Goal: Transaction & Acquisition: Purchase product/service

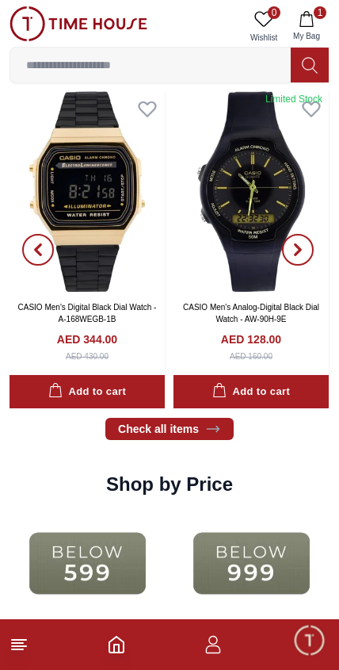
click at [308, 254] on span "button" at bounding box center [298, 250] width 32 height 32
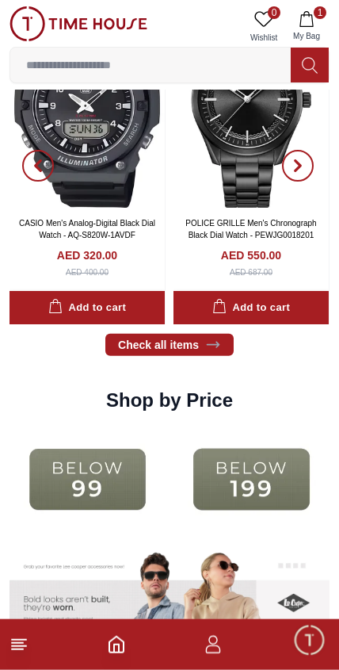
scroll to position [1703, 0]
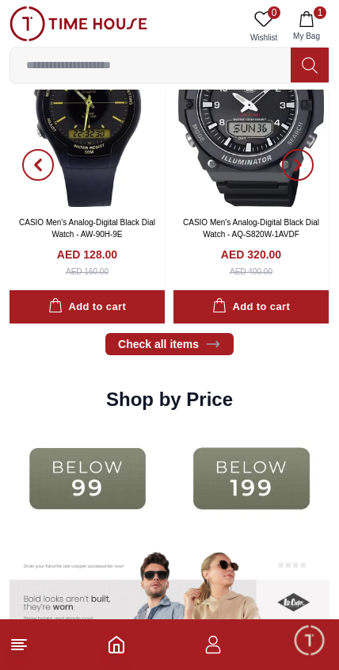
click at [231, 346] on link "Check all items" at bounding box center [169, 344] width 128 height 22
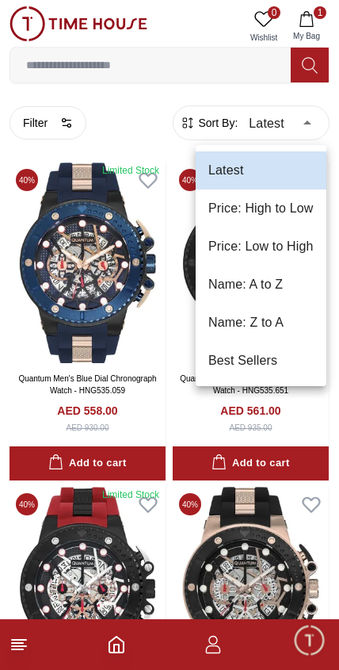
click at [266, 255] on li "Price: Low to High" at bounding box center [261, 247] width 131 height 38
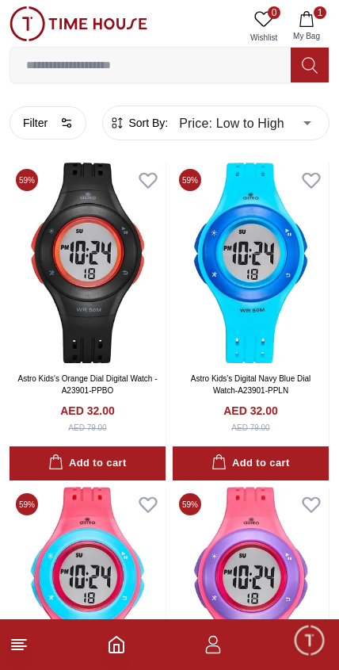
click at [63, 125] on icon "button" at bounding box center [65, 125] width 5 height 0
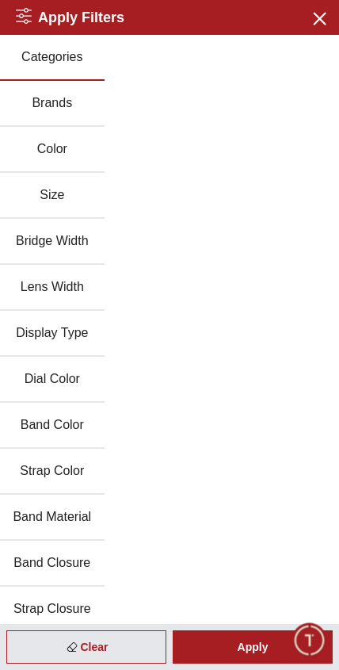
click at [80, 106] on button "Brands" at bounding box center [52, 104] width 105 height 46
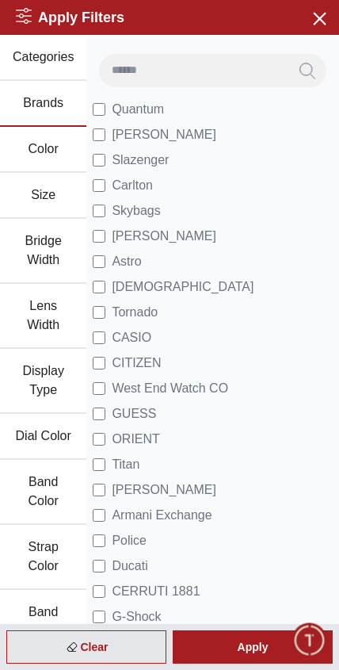
click at [149, 336] on span "CASIO" at bounding box center [132, 337] width 40 height 19
click at [149, 365] on span "CITIZEN" at bounding box center [136, 363] width 49 height 19
click at [273, 650] on div "Apply" at bounding box center [253, 646] width 160 height 33
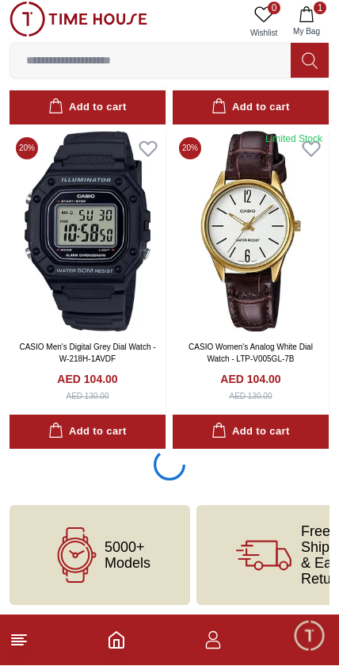
scroll to position [2943, 0]
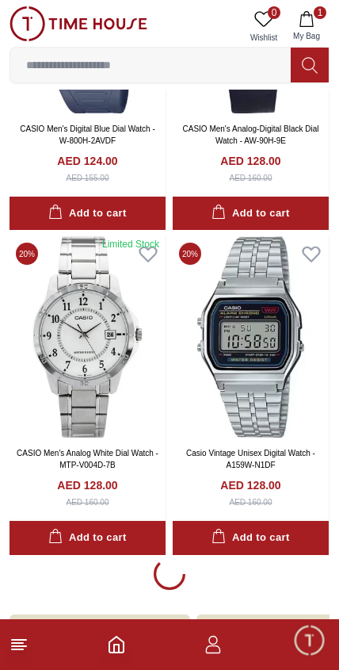
scroll to position [9335, 0]
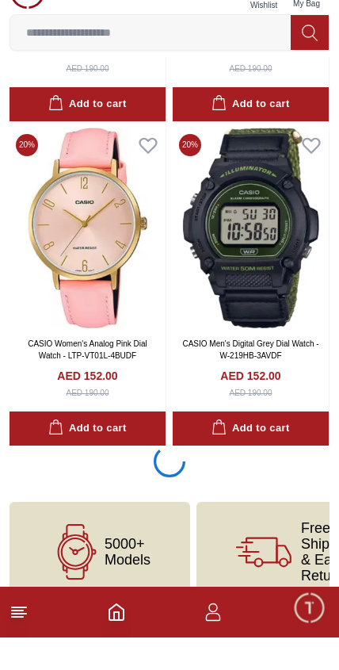
scroll to position [15894, 0]
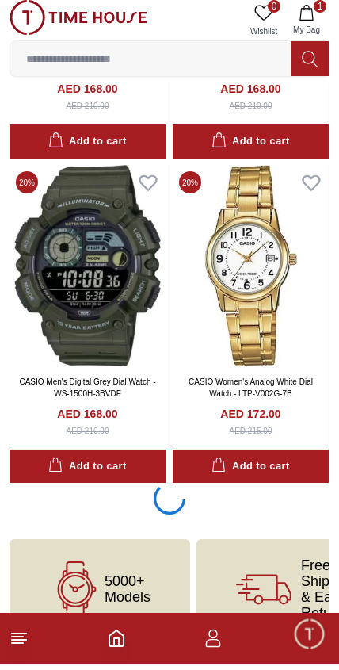
scroll to position [22370, 0]
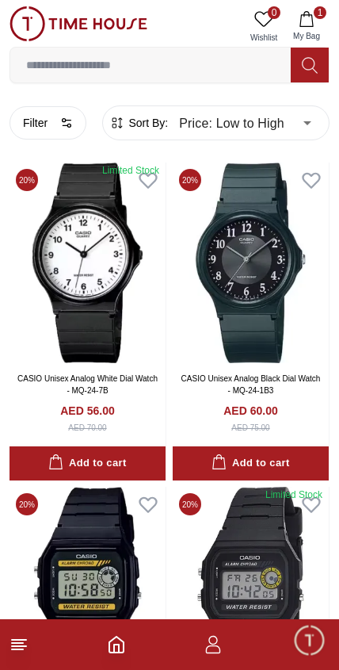
click at [60, 108] on button "Filter" at bounding box center [48, 122] width 77 height 33
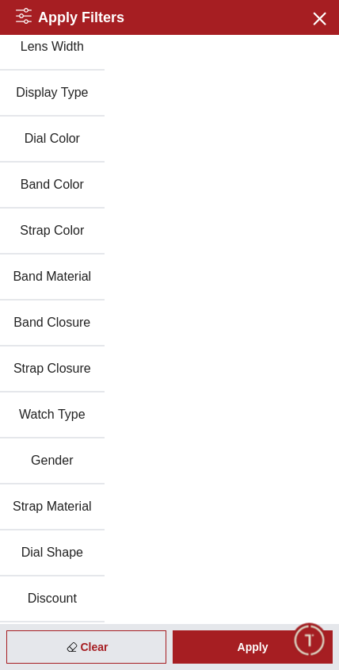
scroll to position [240, 0]
click at [67, 466] on button "Gender" at bounding box center [52, 461] width 105 height 46
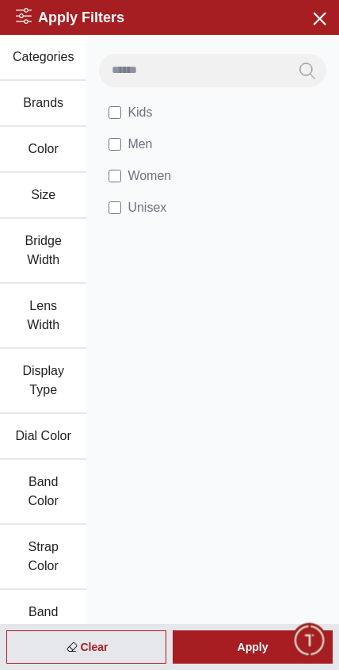
scroll to position [0, 0]
click at [247, 644] on div "Apply" at bounding box center [253, 646] width 160 height 33
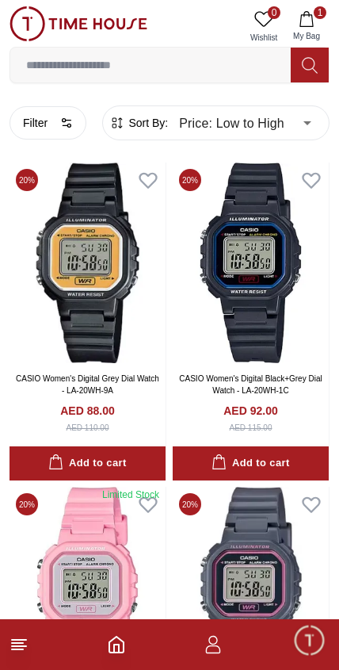
click at [50, 121] on button "Filter" at bounding box center [48, 122] width 77 height 33
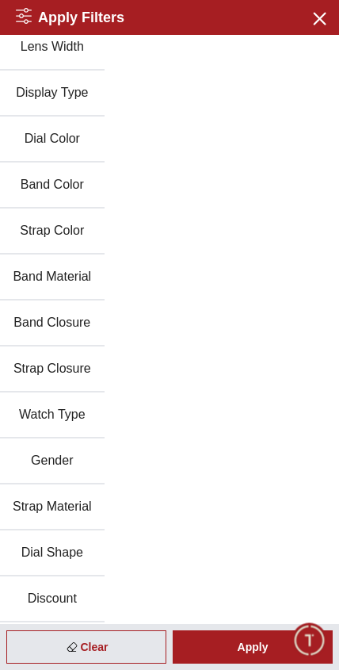
scroll to position [240, 0]
click at [54, 465] on button "Gender" at bounding box center [52, 461] width 105 height 46
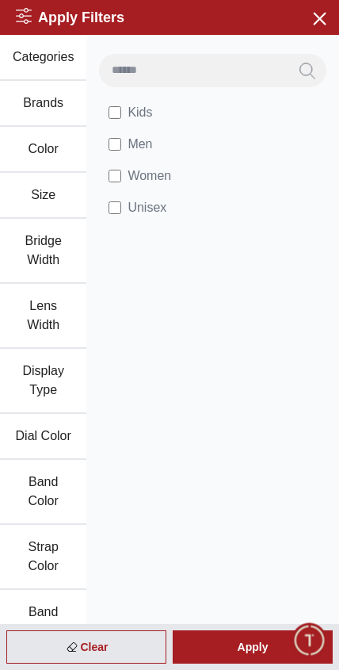
scroll to position [0, 0]
click at [267, 643] on div "Apply" at bounding box center [253, 646] width 160 height 33
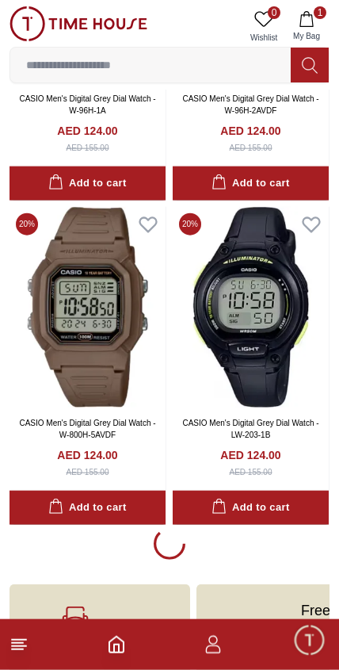
scroll to position [2946, 0]
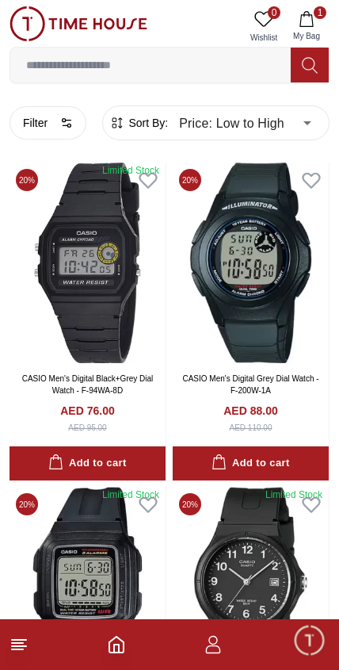
click at [65, 129] on button "Filter" at bounding box center [48, 122] width 77 height 33
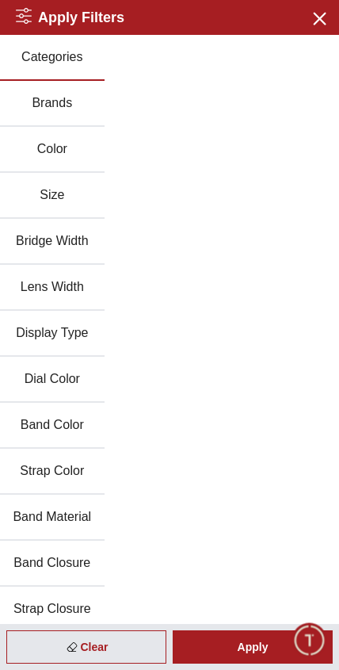
click at [327, 23] on icon "button" at bounding box center [319, 18] width 20 height 20
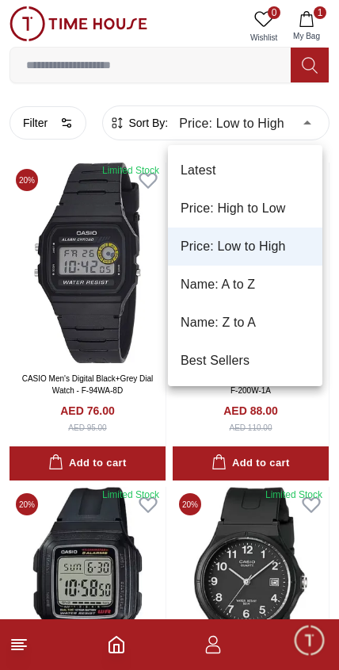
click at [220, 204] on li "Price: High to Low" at bounding box center [245, 208] width 155 height 38
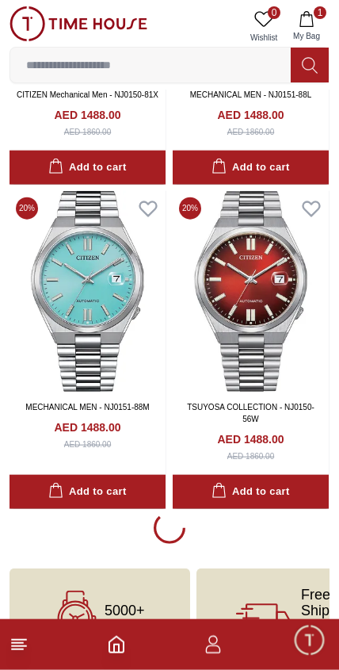
scroll to position [2875, 0]
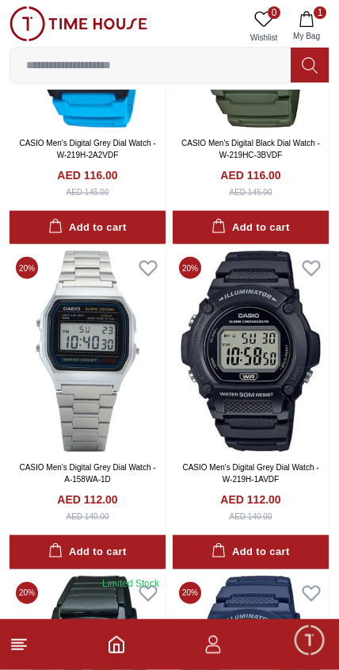
click at [289, 558] on button "Add to cart" at bounding box center [251, 552] width 156 height 34
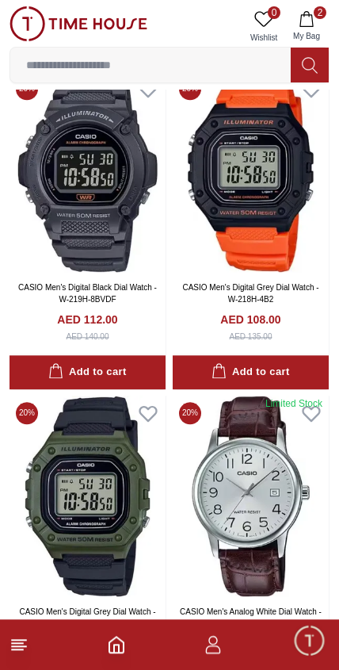
scroll to position [5534, 0]
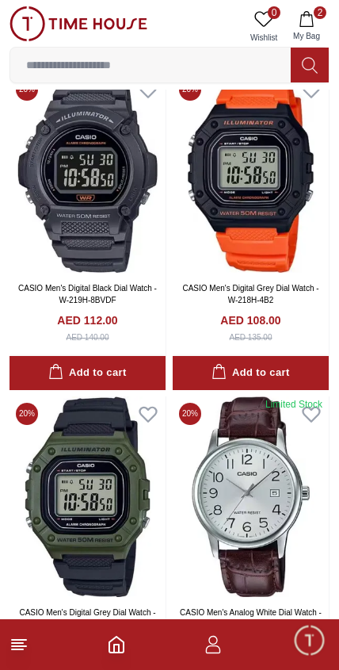
click at [20, 643] on line at bounding box center [17, 643] width 11 height 0
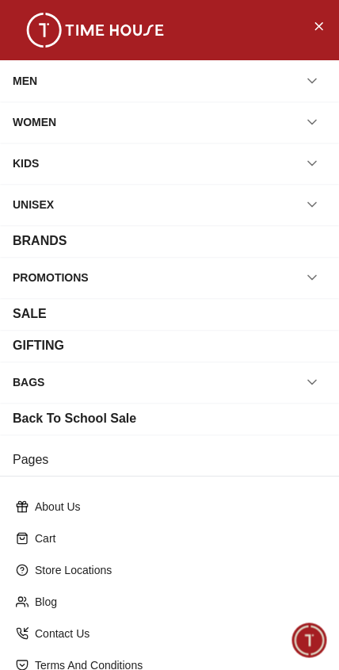
scroll to position [0, 0]
click at [323, 28] on icon "Close Menu" at bounding box center [318, 26] width 13 height 20
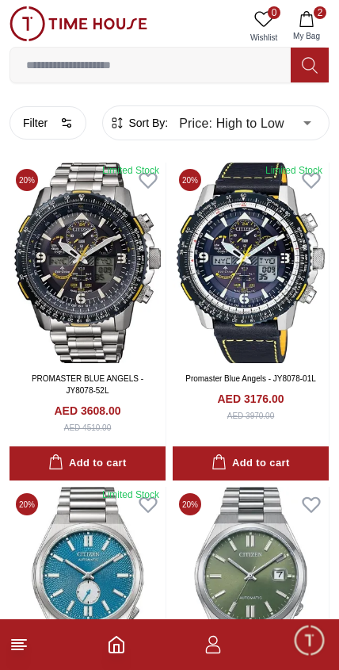
click at [67, 123] on icon "button" at bounding box center [66, 123] width 13 height 13
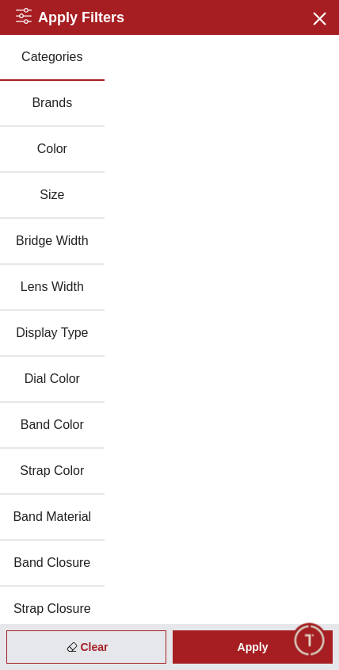
click at [41, 94] on button "Brands" at bounding box center [52, 104] width 105 height 46
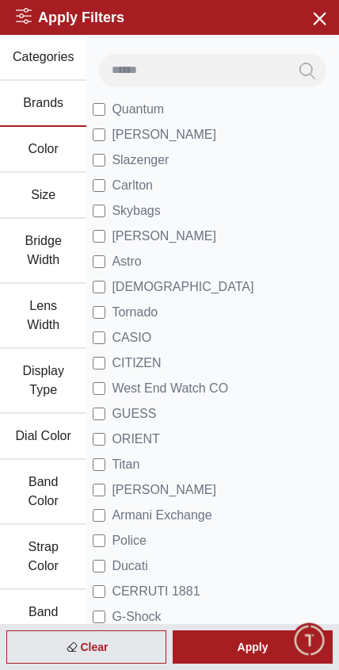
click at [148, 138] on span "[PERSON_NAME]" at bounding box center [164, 134] width 105 height 19
click at [239, 650] on div "Apply" at bounding box center [253, 646] width 160 height 33
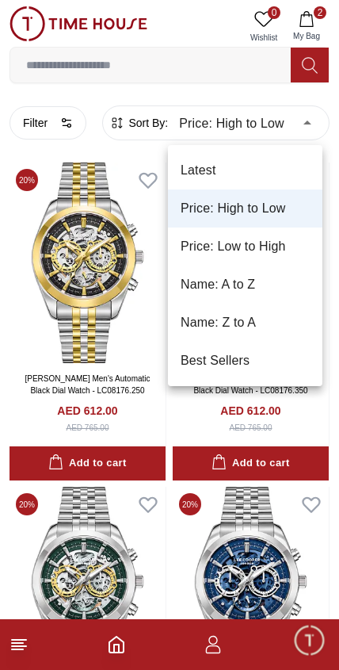
click at [277, 209] on li "Price: High to Low" at bounding box center [245, 208] width 155 height 38
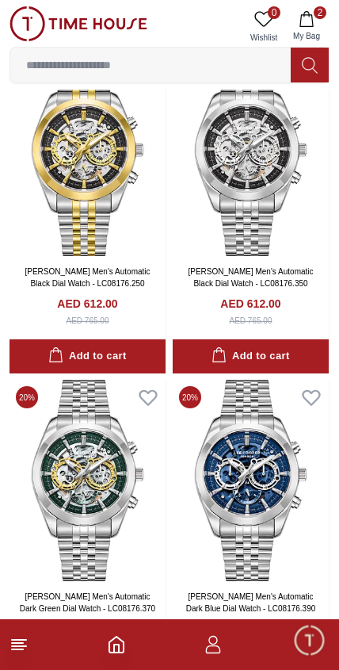
scroll to position [113, 0]
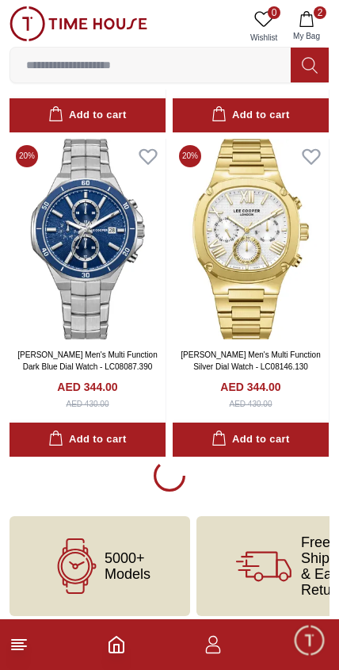
scroll to position [2907, 0]
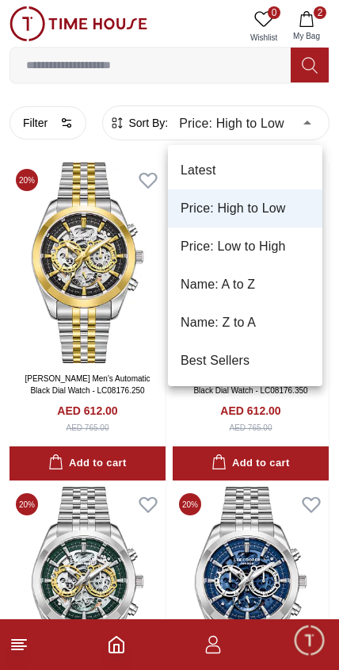
click at [265, 246] on li "Price: Low to High" at bounding box center [245, 247] width 155 height 38
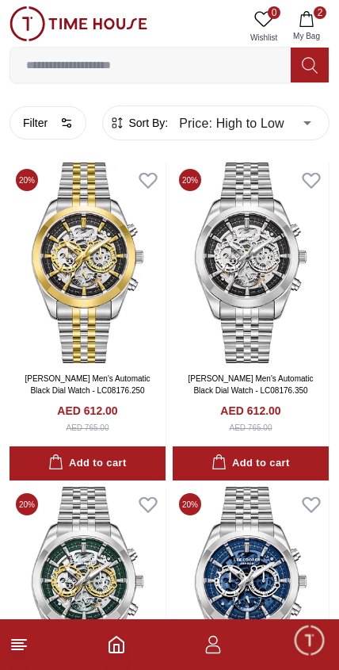
type input "*"
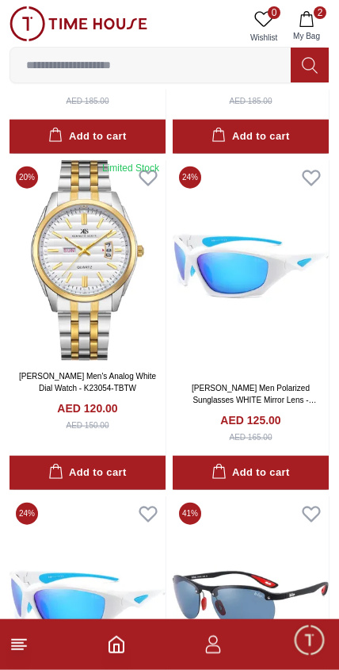
scroll to position [1651, 0]
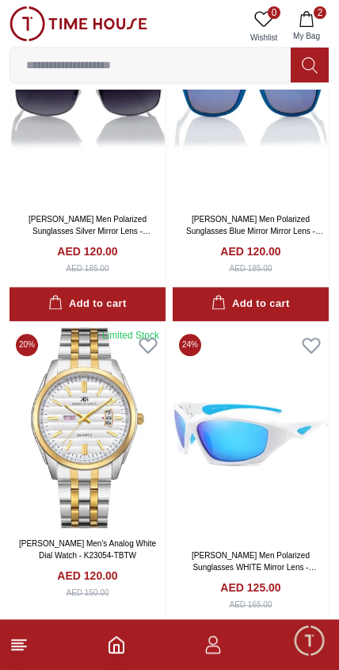
scroll to position [1482, 0]
click at [106, 434] on img at bounding box center [88, 427] width 156 height 201
